Goal: Navigation & Orientation: Understand site structure

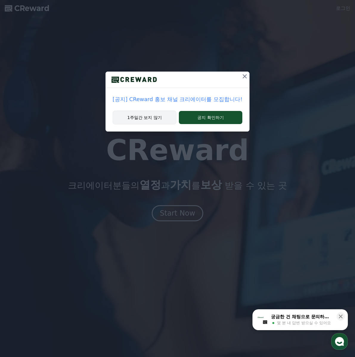
click at [165, 119] on button "1주일간 보지 않기" at bounding box center [145, 118] width 64 height 14
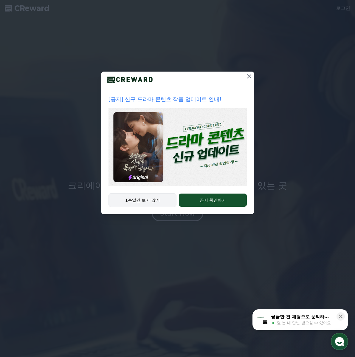
click at [160, 199] on button "1주일간 보지 않기" at bounding box center [143, 200] width 68 height 14
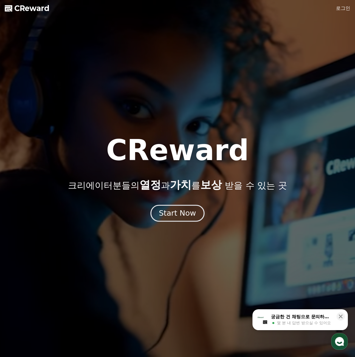
click at [160, 213] on button "Start Now" at bounding box center [178, 212] width 54 height 17
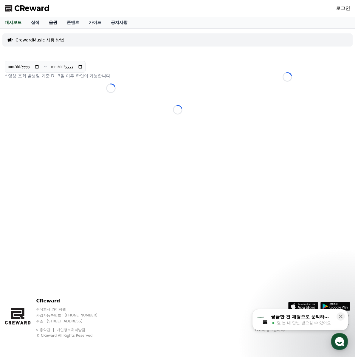
click at [53, 26] on link "음원" at bounding box center [53, 22] width 18 height 11
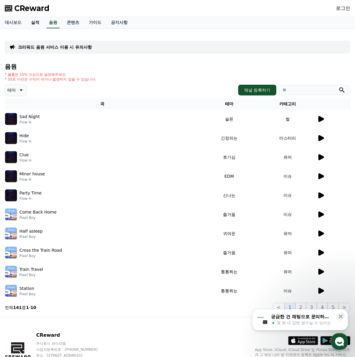
click at [39, 23] on link "실적" at bounding box center [35, 22] width 18 height 11
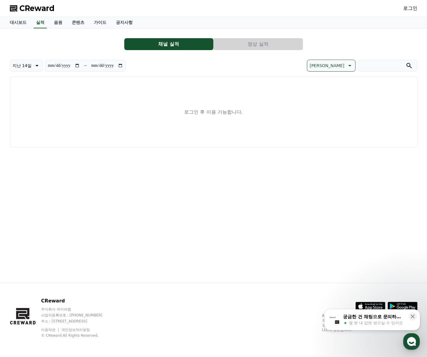
click at [94, 35] on div "**********" at bounding box center [214, 90] width 408 height 114
click at [122, 18] on link "공지사항" at bounding box center [124, 22] width 26 height 11
